Goal: Navigation & Orientation: Go to known website

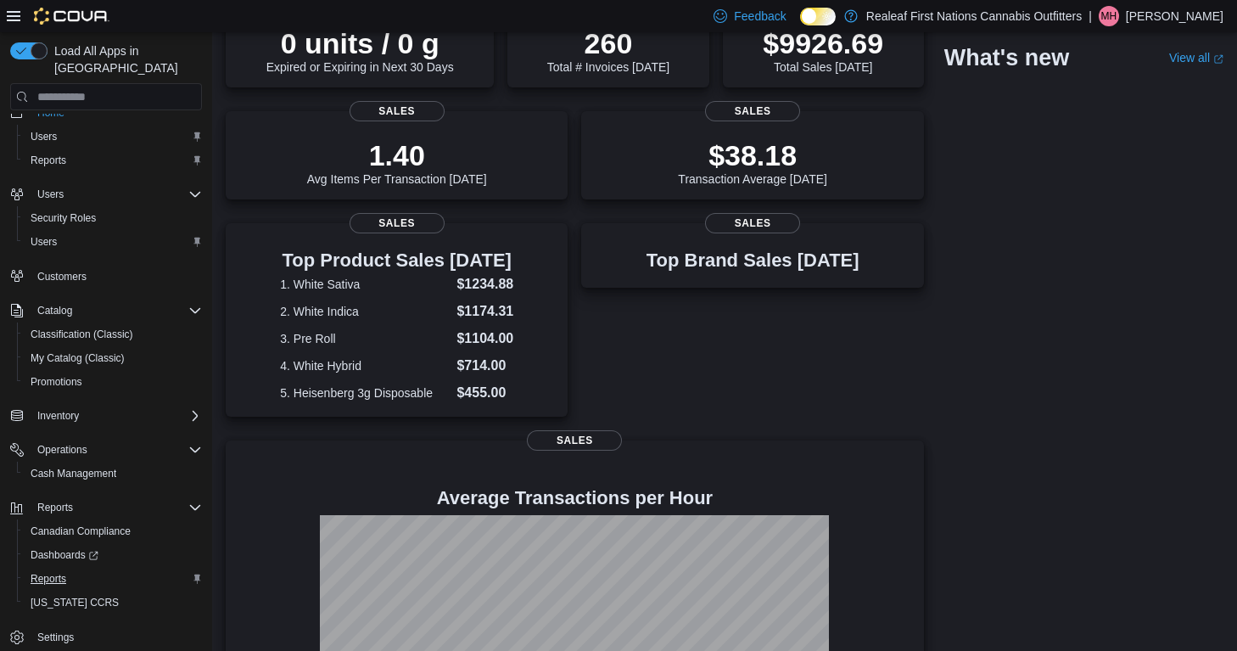
scroll to position [171, 0]
